Goal: Contribute content: Contribute content

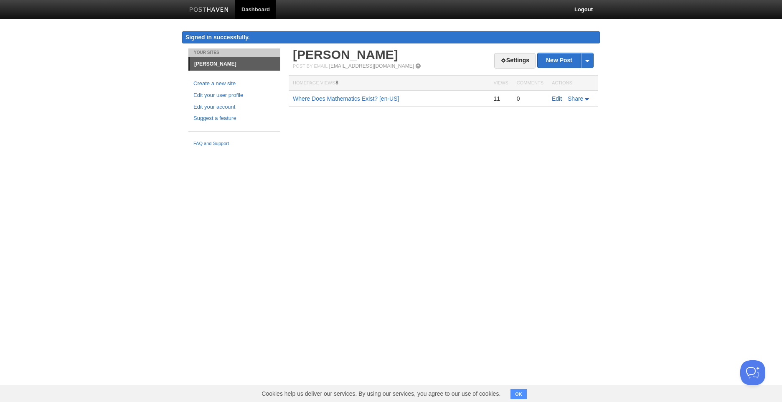
click at [559, 96] on link "Edit" at bounding box center [557, 98] width 10 height 7
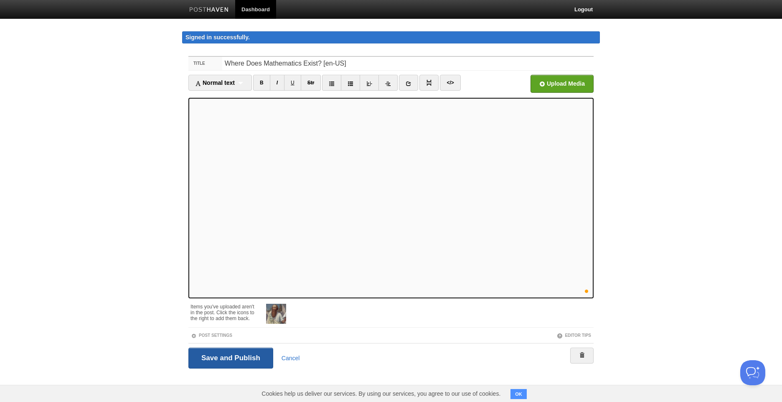
click at [238, 361] on input "Save and Publish" at bounding box center [230, 357] width 85 height 21
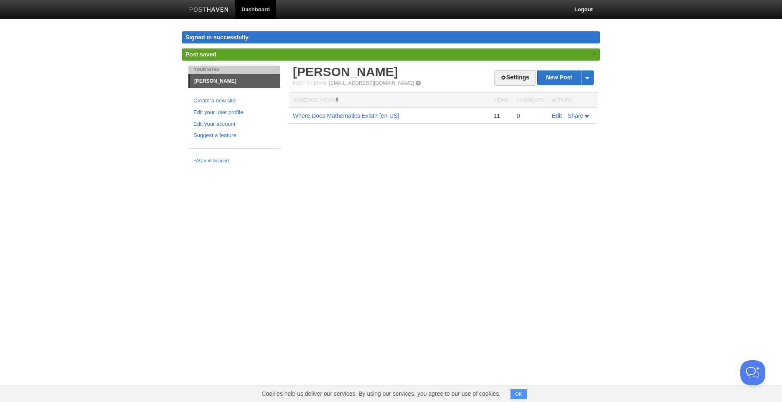
click at [555, 116] on link "Edit" at bounding box center [557, 115] width 10 height 7
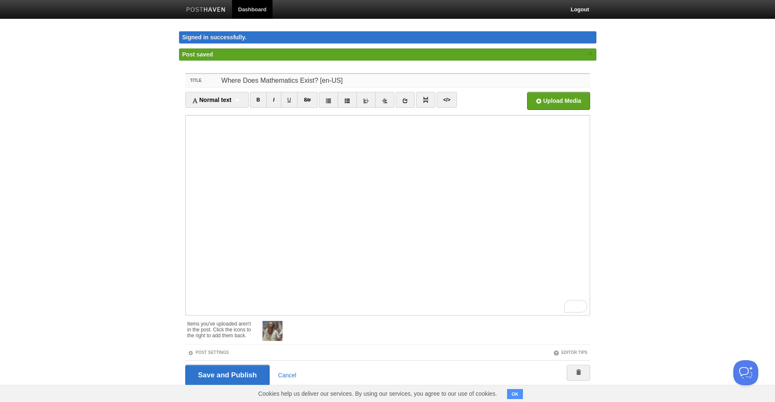
drag, startPoint x: 351, startPoint y: 77, endPoint x: 322, endPoint y: 80, distance: 29.0
click at [322, 80] on input "Where Does Mathematics Exist? [en-US]" at bounding box center [404, 80] width 371 height 13
click at [354, 82] on input "Where Does Mathematics Exist? [en-US]" at bounding box center [404, 80] width 371 height 13
click at [223, 81] on input "Where Does Mathematics Exist? [en-US]" at bounding box center [404, 80] width 371 height 13
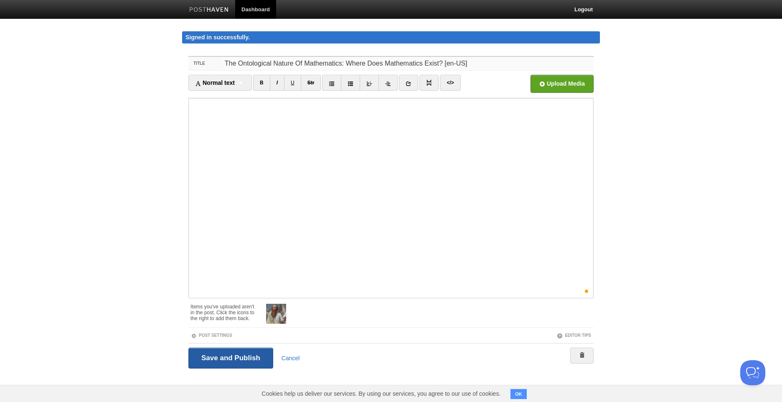
type input "The Ontological Nature Of Mathematics: Where Does Mathematics Exist? [en-US]"
click at [214, 359] on input "Save and Publish" at bounding box center [230, 357] width 85 height 21
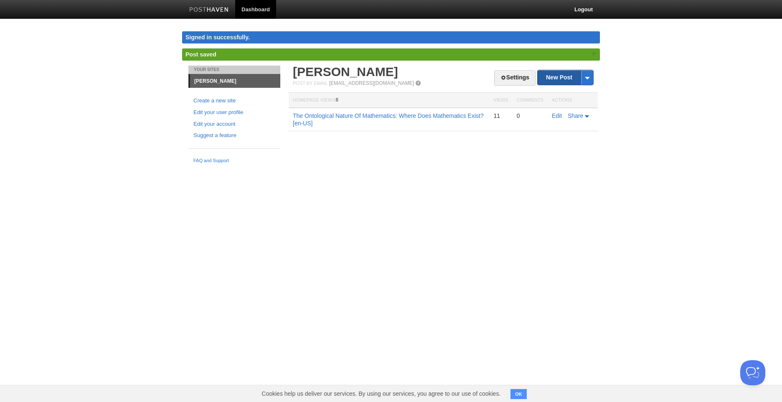
click at [564, 78] on link "New Post" at bounding box center [565, 77] width 56 height 15
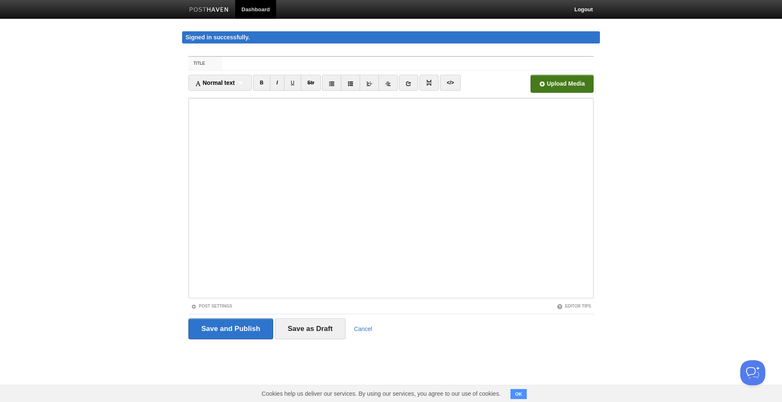
click at [542, 83] on input "file" at bounding box center [310, 86] width 632 height 43
click at [381, 65] on input "Title" at bounding box center [407, 63] width 371 height 13
